Goal: Participate in discussion: Engage in conversation with other users on a specific topic

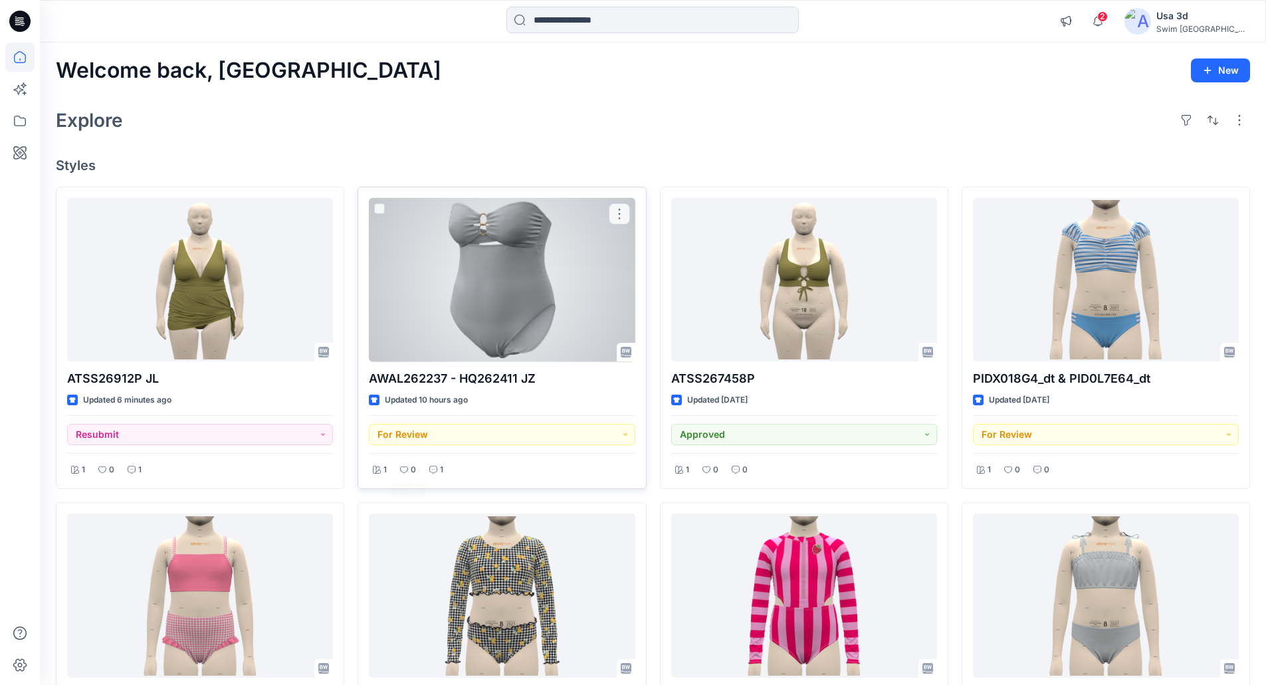
click at [434, 470] on icon at bounding box center [433, 470] width 8 height 8
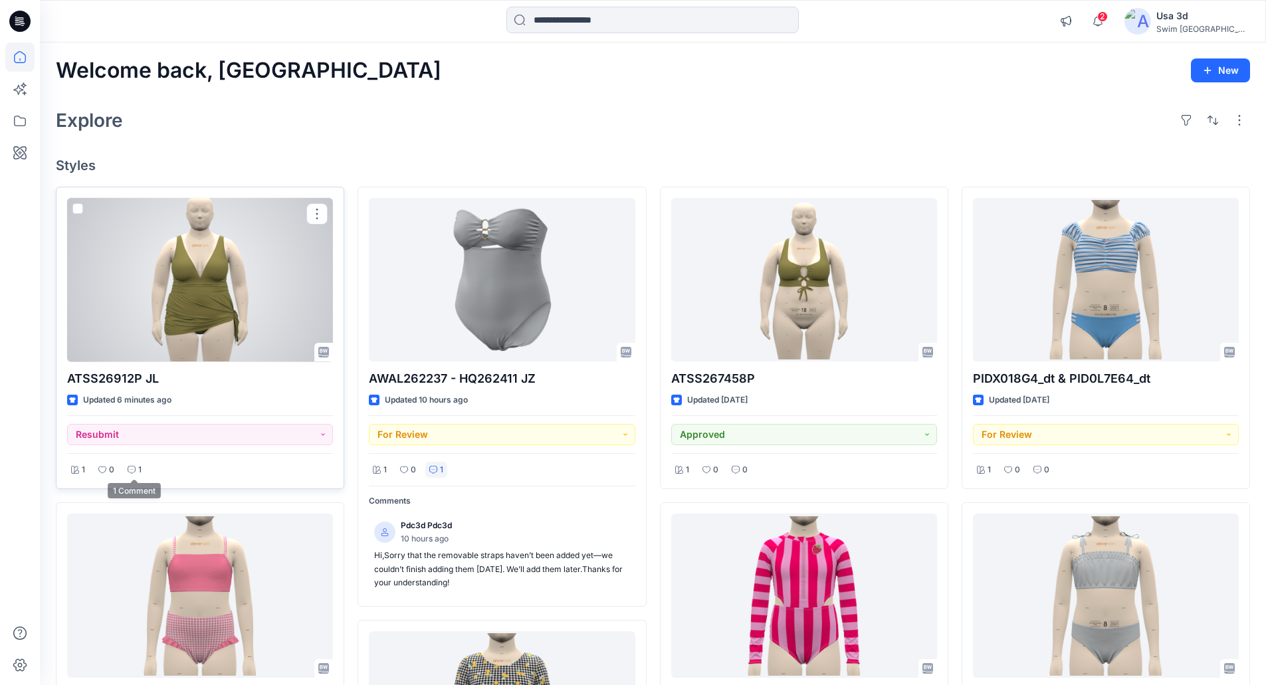
click at [134, 464] on div "1" at bounding box center [135, 470] width 22 height 17
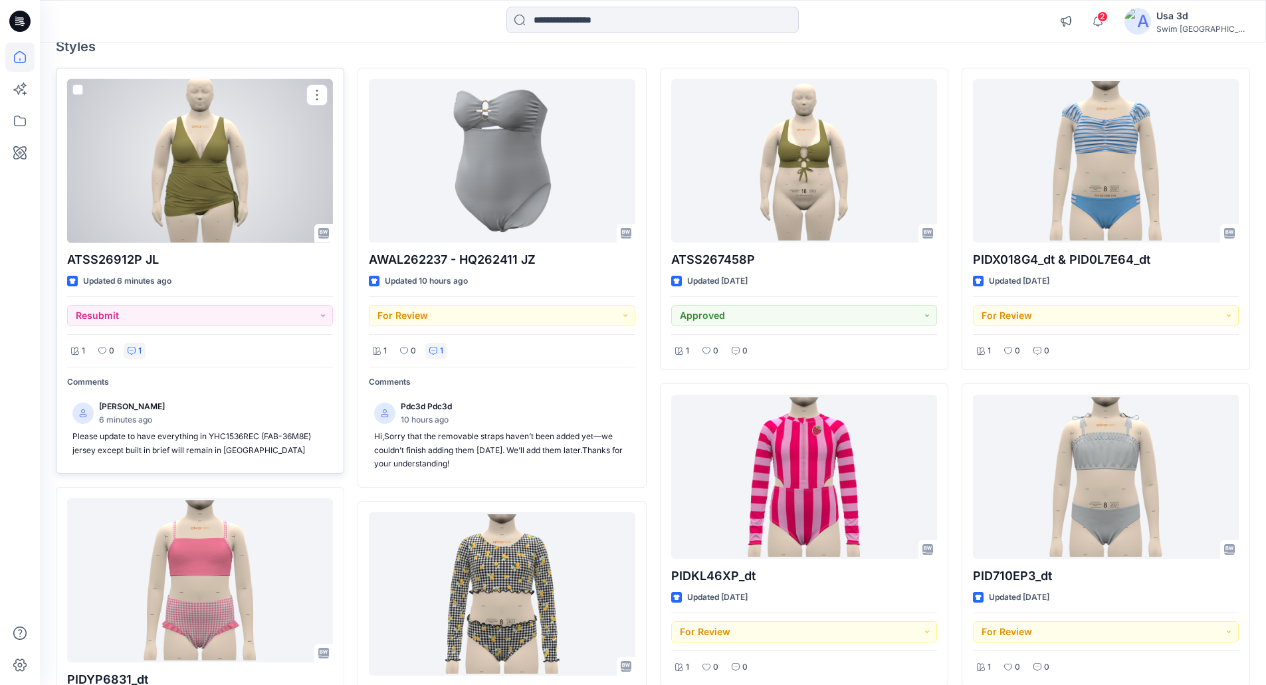
scroll to position [133, 0]
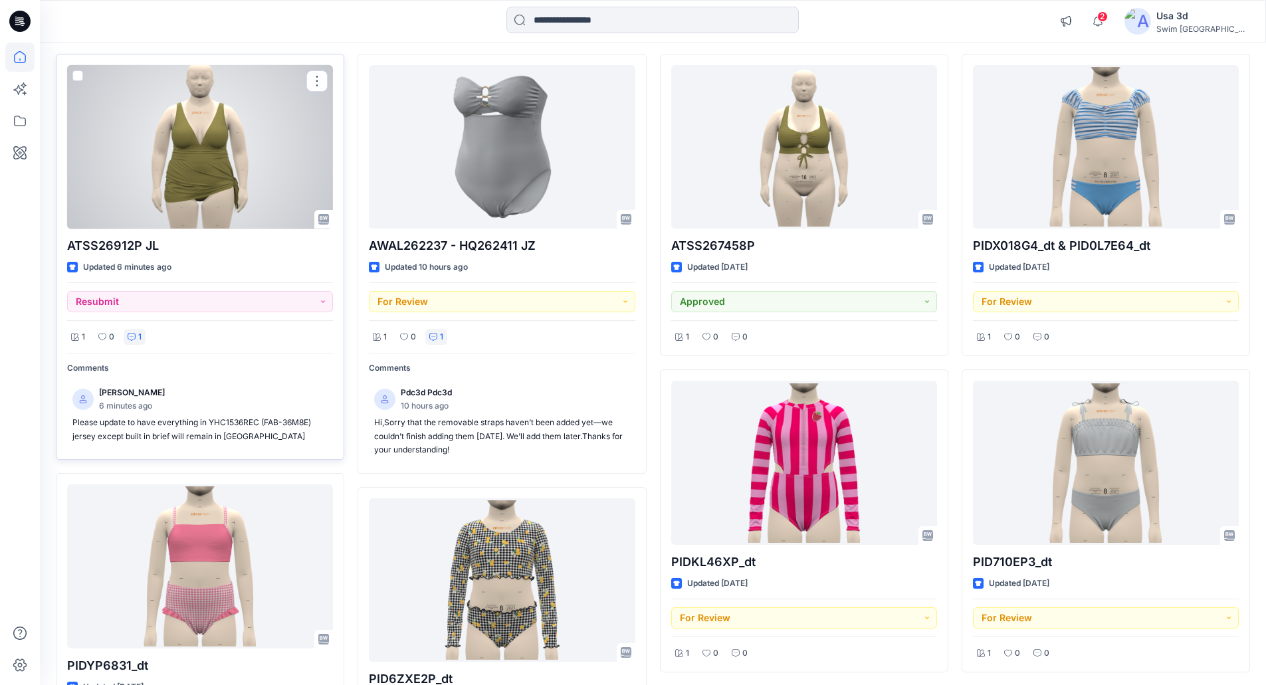
click at [189, 183] on div at bounding box center [200, 147] width 266 height 164
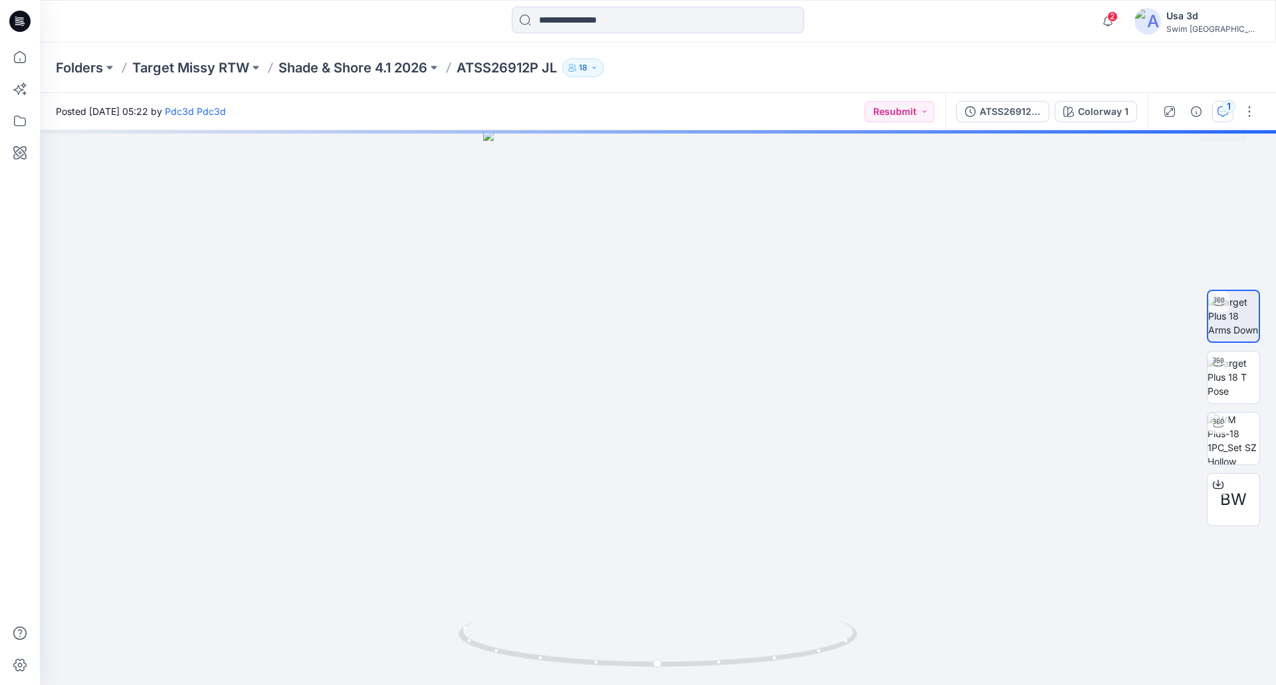
click at [1224, 112] on div "1" at bounding box center [1228, 106] width 13 height 13
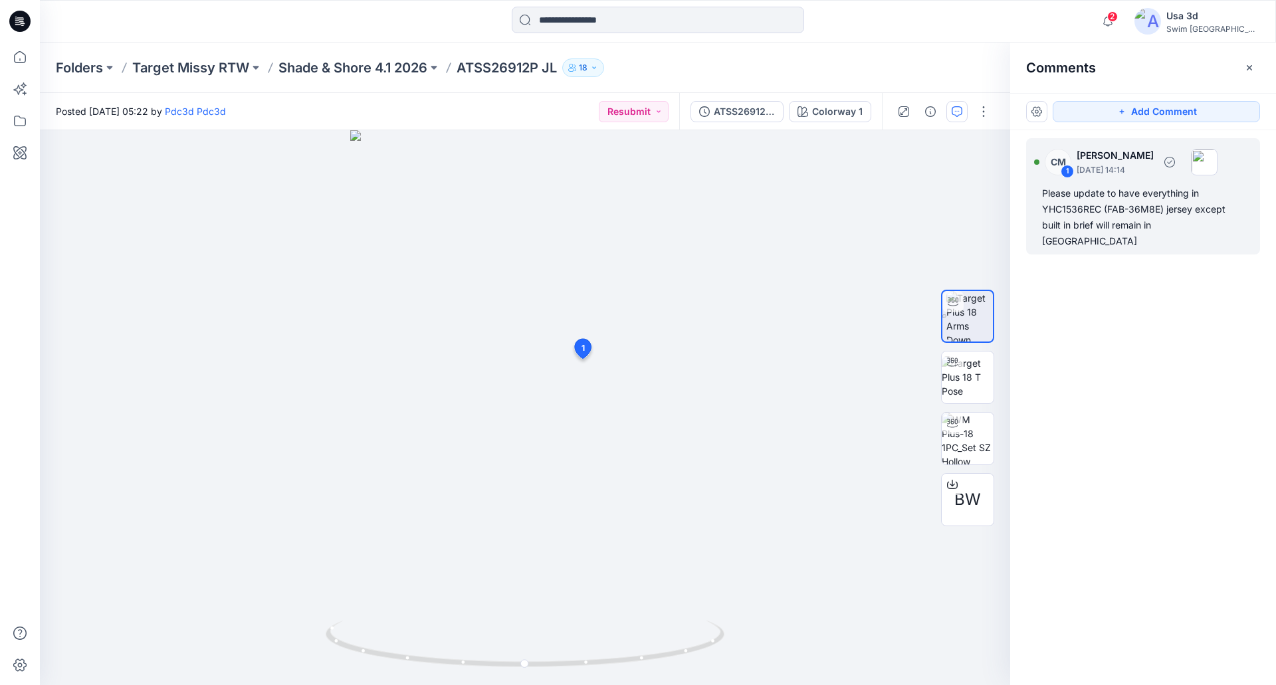
click at [1156, 211] on div "Please update to have everything in YHC1536REC (FAB-36M8E) jersey except built …" at bounding box center [1143, 217] width 202 height 64
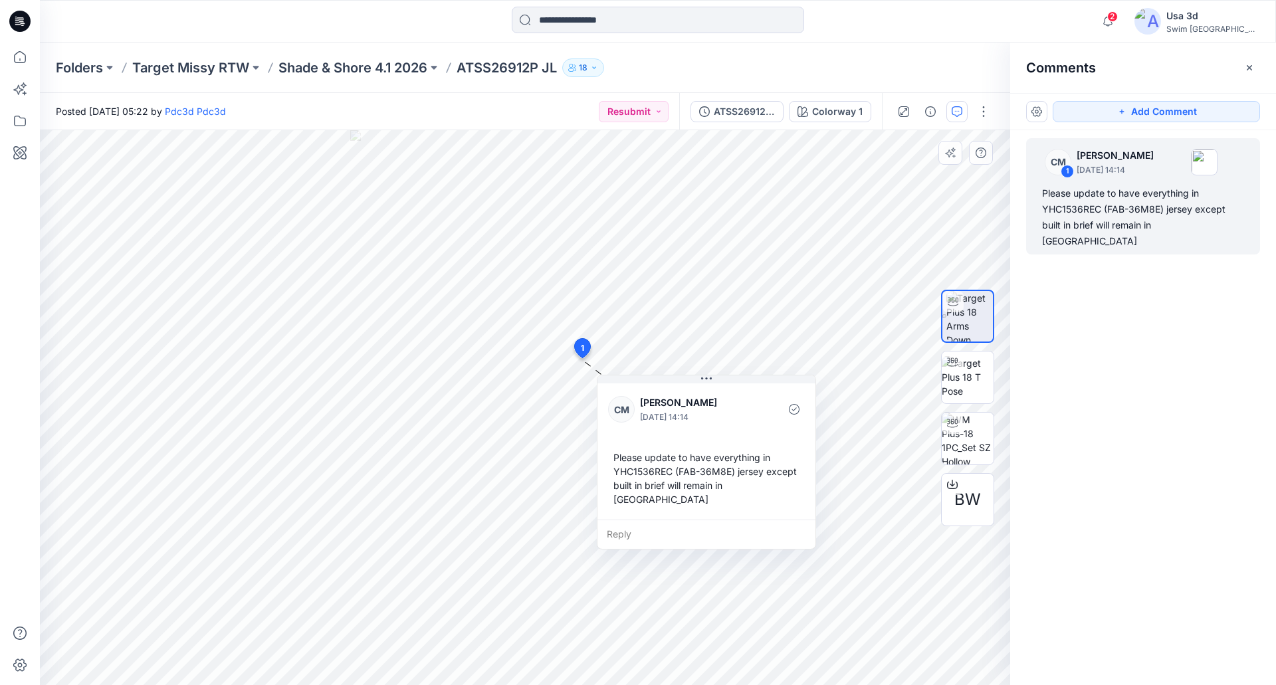
drag, startPoint x: 585, startPoint y: 466, endPoint x: 621, endPoint y: 477, distance: 36.8
click at [621, 477] on div "Please update to have everything in YHC1536REC (FAB-36M8E) jersey except built …" at bounding box center [706, 478] width 197 height 66
click at [705, 530] on div "Reply" at bounding box center [706, 534] width 218 height 29
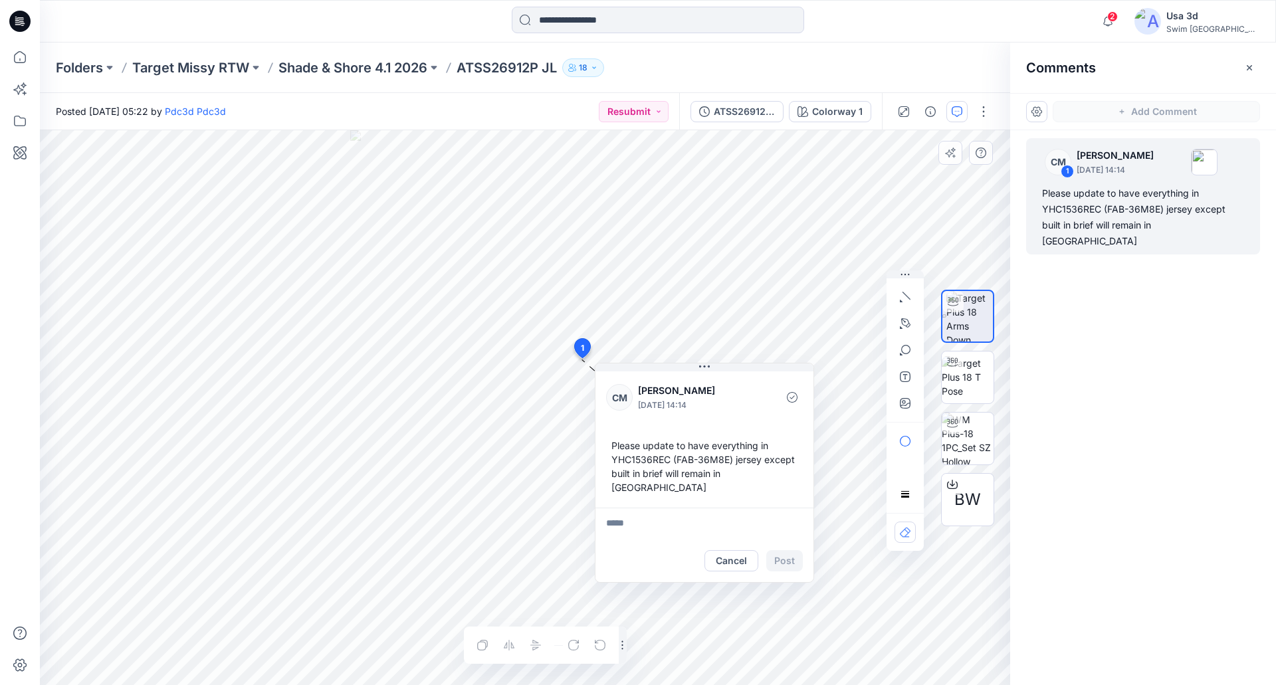
drag, startPoint x: 579, startPoint y: 462, endPoint x: 613, endPoint y: 460, distance: 33.3
click at [613, 460] on div "Please update to have everything in YHC1536REC (FAB-36M8E) jersey except built …" at bounding box center [704, 466] width 197 height 66
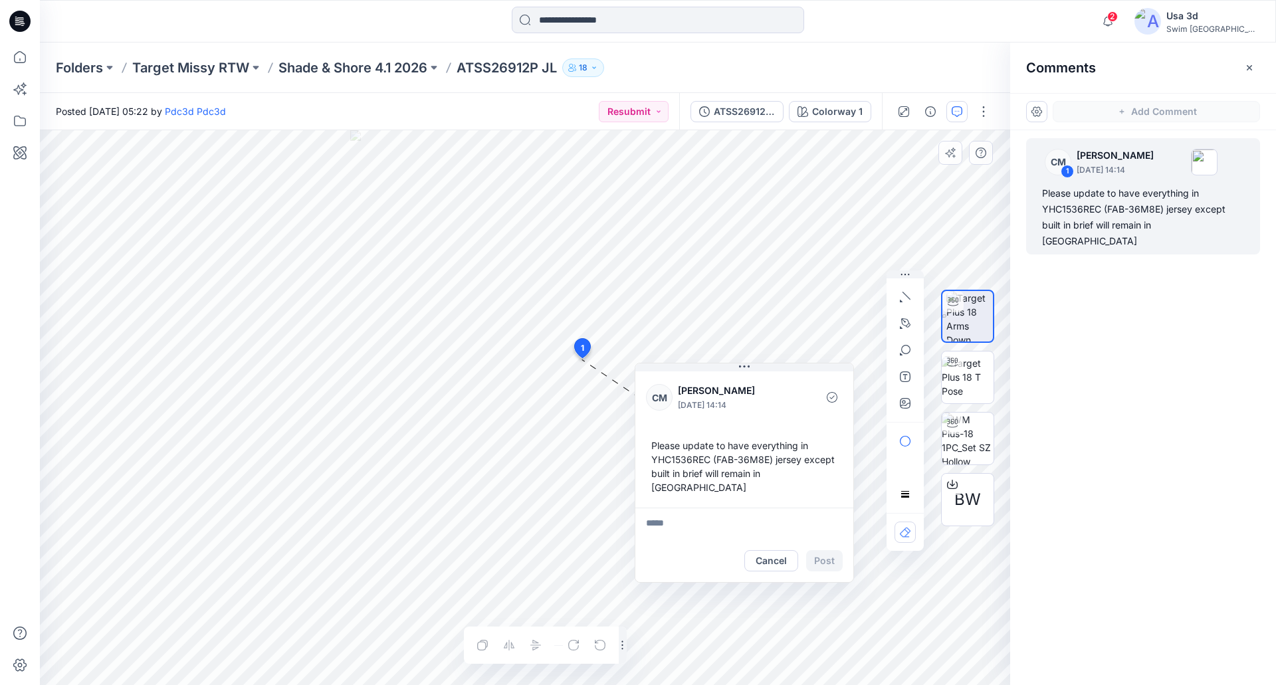
drag, startPoint x: 676, startPoint y: 460, endPoint x: 721, endPoint y: 460, distance: 44.5
click at [721, 460] on div "Please update to have everything in YHC1536REC (FAB-36M8E) jersey except built …" at bounding box center [744, 466] width 197 height 66
click at [723, 458] on div "Please update to have everything in YHC1536REC (FAB-36M8E) jersey except built …" at bounding box center [748, 466] width 197 height 66
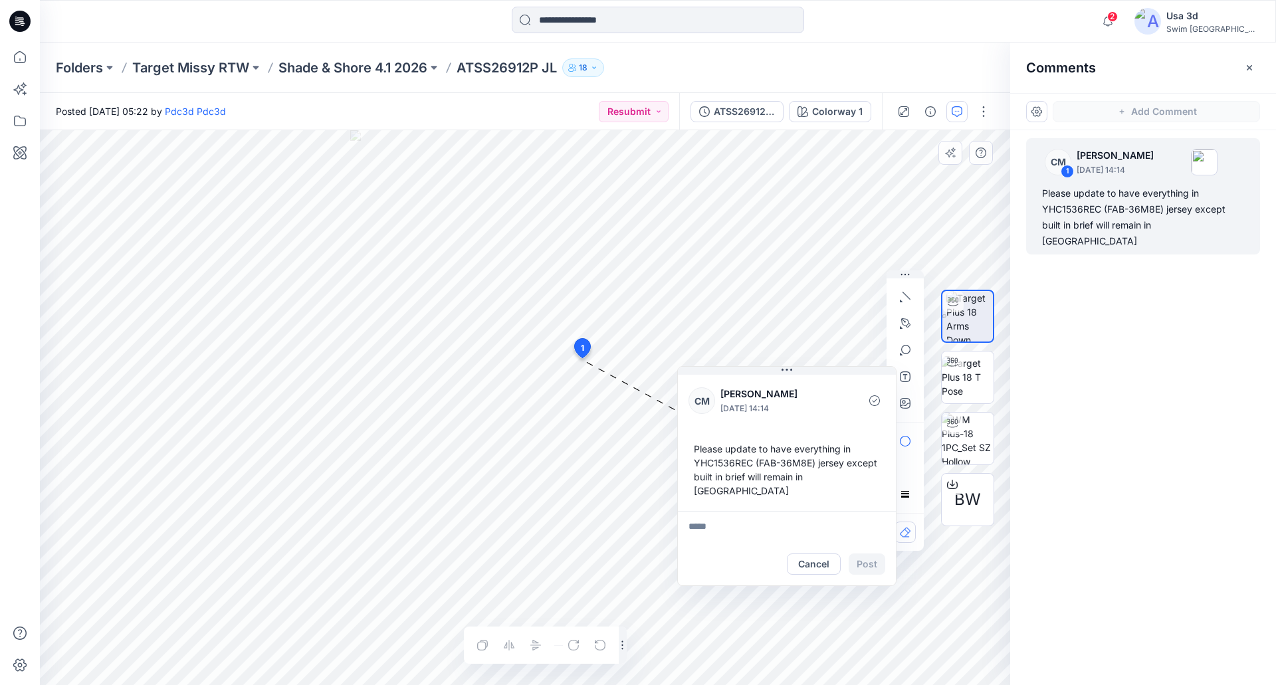
drag, startPoint x: 722, startPoint y: 459, endPoint x: 760, endPoint y: 462, distance: 38.0
click at [760, 462] on div "Please update to have everything in YHC1536REC (FAB-36M8E) jersey except built …" at bounding box center [786, 470] width 197 height 66
click at [770, 462] on div "Please update to have everything in YHC1536REC (FAB-36M8E) jersey except built …" at bounding box center [786, 470] width 197 height 66
click at [764, 465] on div "Please update to have everything in YHC1536REC (FAB-36M8E) jersey except built …" at bounding box center [786, 470] width 197 height 66
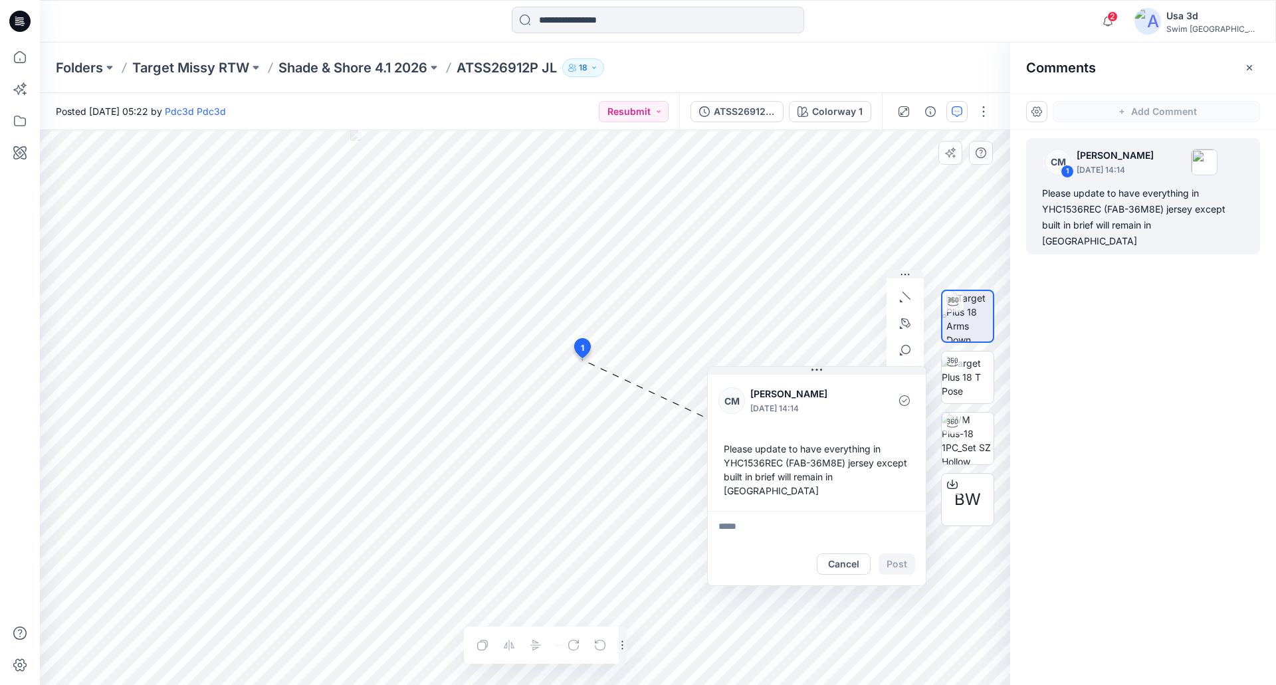
drag, startPoint x: 773, startPoint y: 463, endPoint x: 803, endPoint y: 463, distance: 29.9
click at [803, 463] on div "Please update to have everything in YHC1536REC (FAB-36M8E) jersey except built …" at bounding box center [816, 470] width 197 height 66
click at [798, 463] on div "Please update to have everything in YHC1536REC (FAB-36M8E) jersey except built …" at bounding box center [816, 470] width 197 height 66
click at [796, 464] on div "Please update to have everything in YHC1536REC (FAB-36M8E) jersey except built …" at bounding box center [816, 470] width 197 height 66
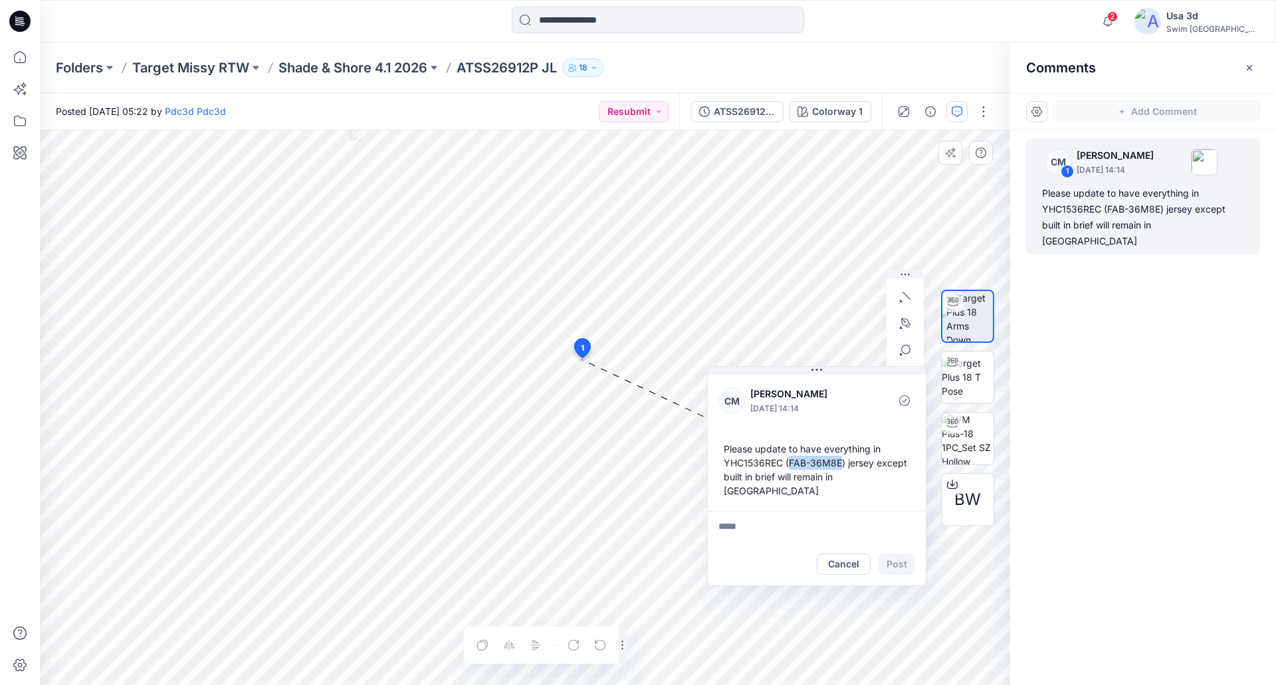
drag, startPoint x: 796, startPoint y: 464, endPoint x: 838, endPoint y: 465, distance: 41.9
click at [838, 465] on div "Please update to have everything in YHC1536REC (FAB-36M8E) jersey except built …" at bounding box center [816, 470] width 197 height 66
click at [842, 514] on textarea at bounding box center [817, 527] width 218 height 32
click at [1118, 15] on span "2" at bounding box center [1112, 16] width 11 height 11
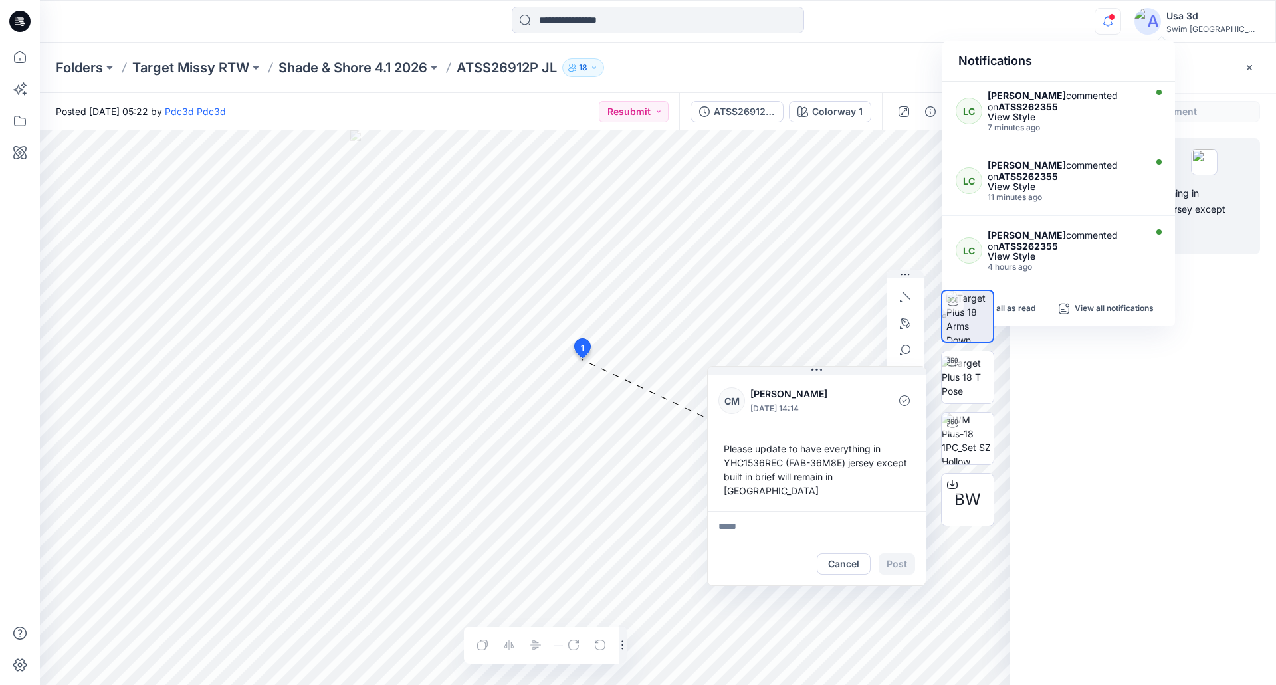
click at [1115, 16] on span at bounding box center [1111, 16] width 7 height 7
